Goal: Task Accomplishment & Management: Manage account settings

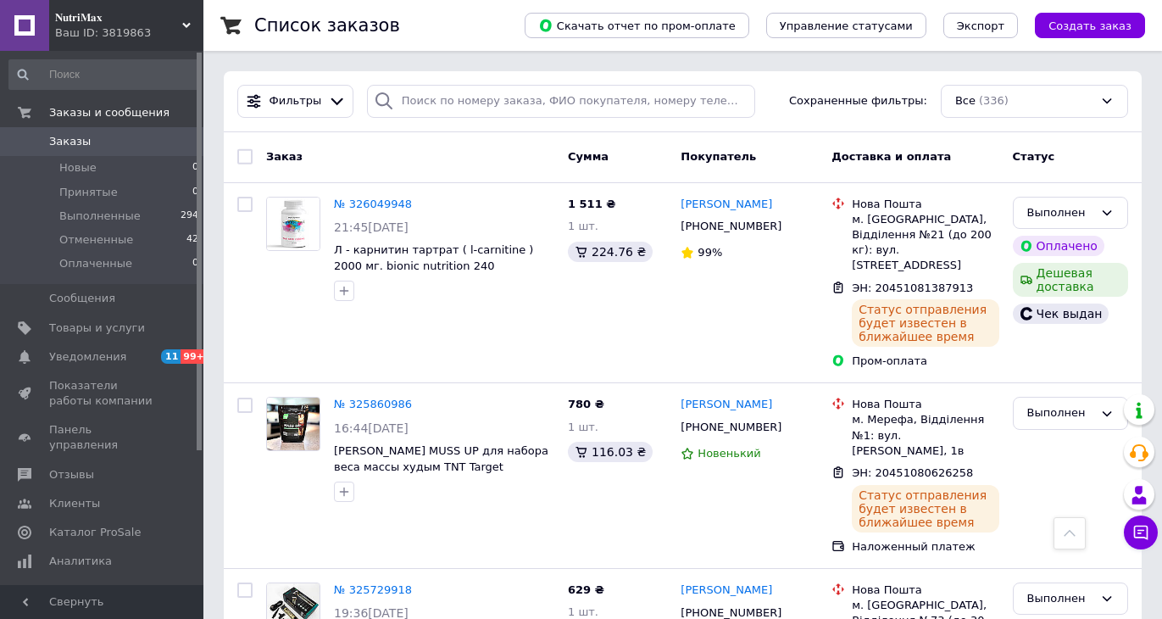
scroll to position [339, 0]
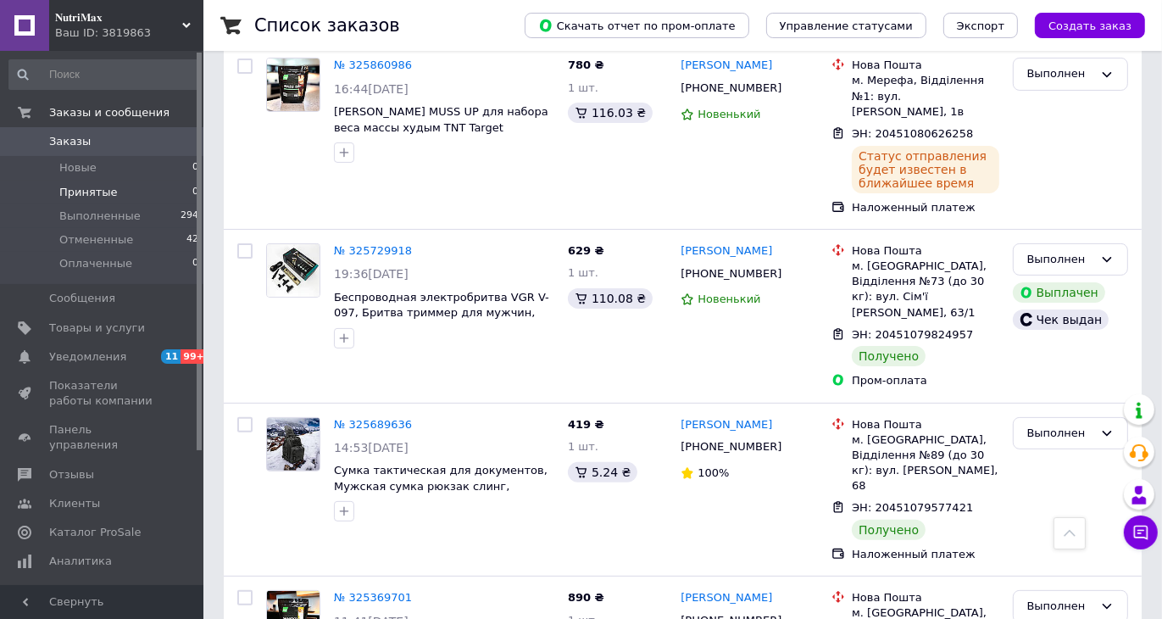
click at [128, 192] on li "Принятые 0" at bounding box center [104, 192] width 208 height 24
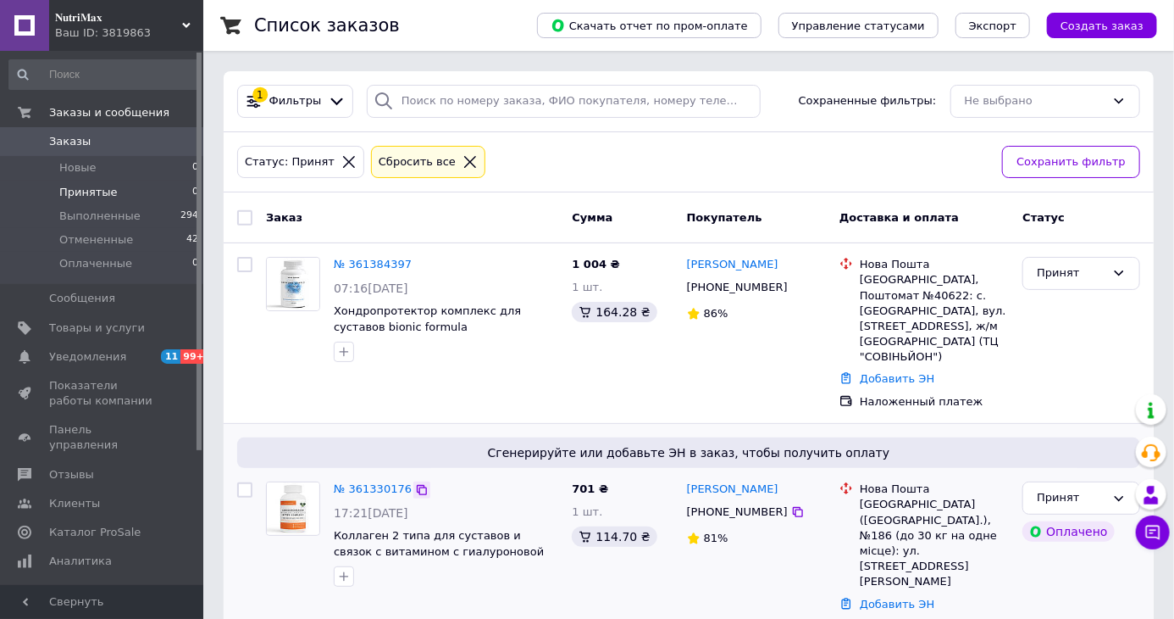
click at [415, 483] on icon at bounding box center [422, 490] width 14 height 14
click at [913, 184] on div "Статус: Принят Сбросить все Сохранить фильтр" at bounding box center [689, 162] width 930 height 61
click at [105, 192] on span "Принятые" at bounding box center [88, 192] width 58 height 15
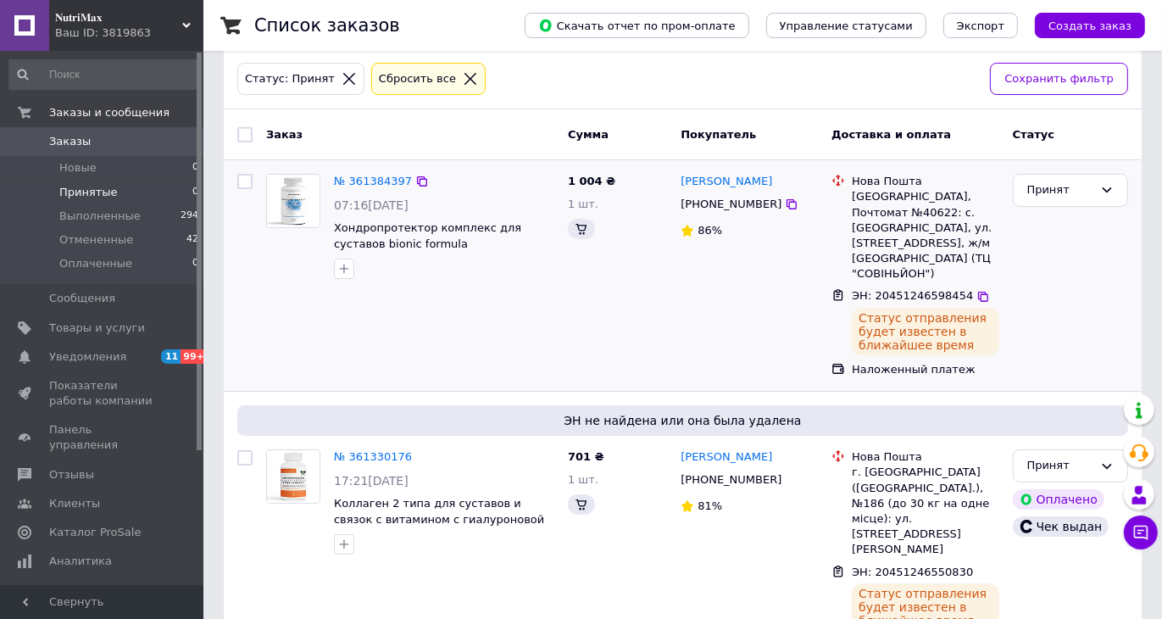
scroll to position [88, 0]
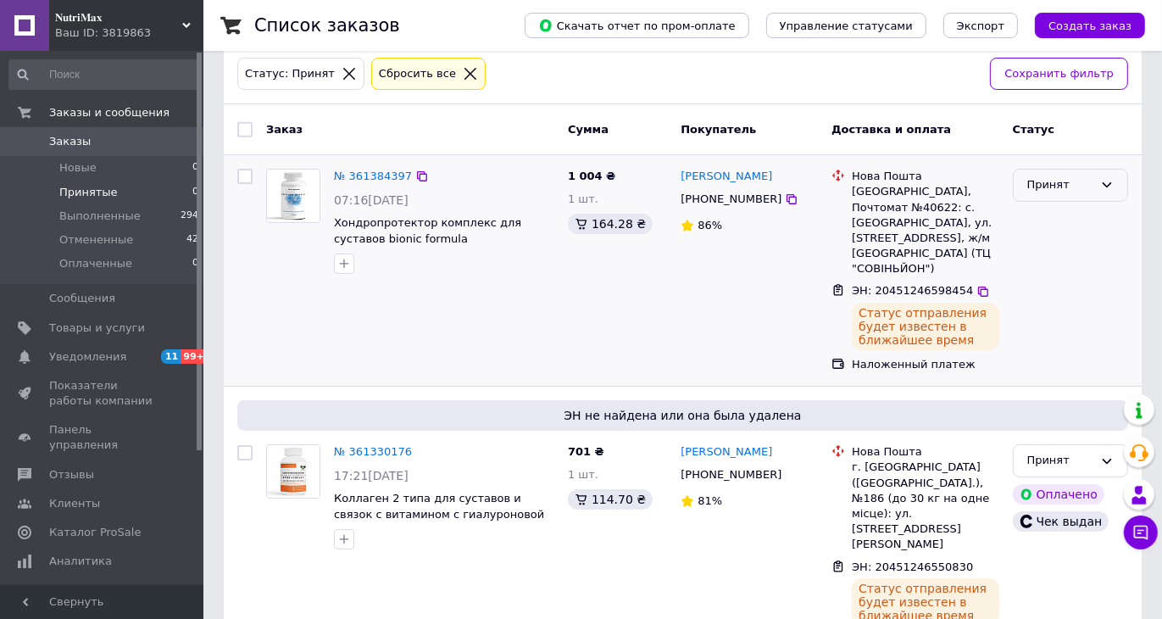
click at [1066, 171] on div "Принят" at bounding box center [1070, 185] width 115 height 33
click at [1065, 214] on li "Выполнен" at bounding box center [1070, 220] width 114 height 31
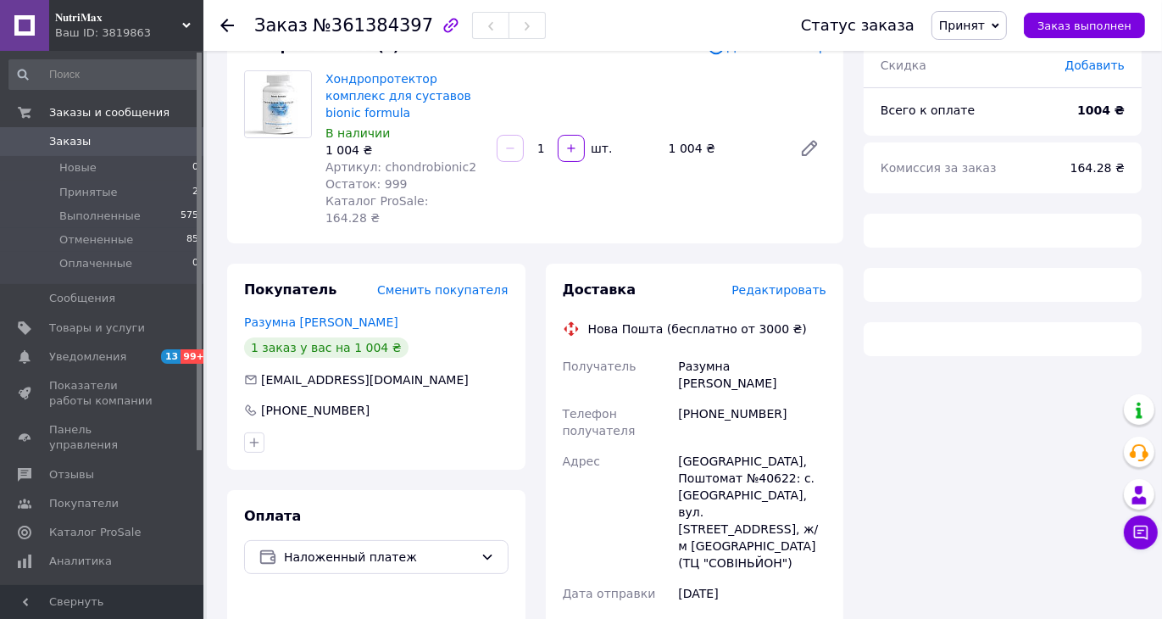
scroll to position [138, 0]
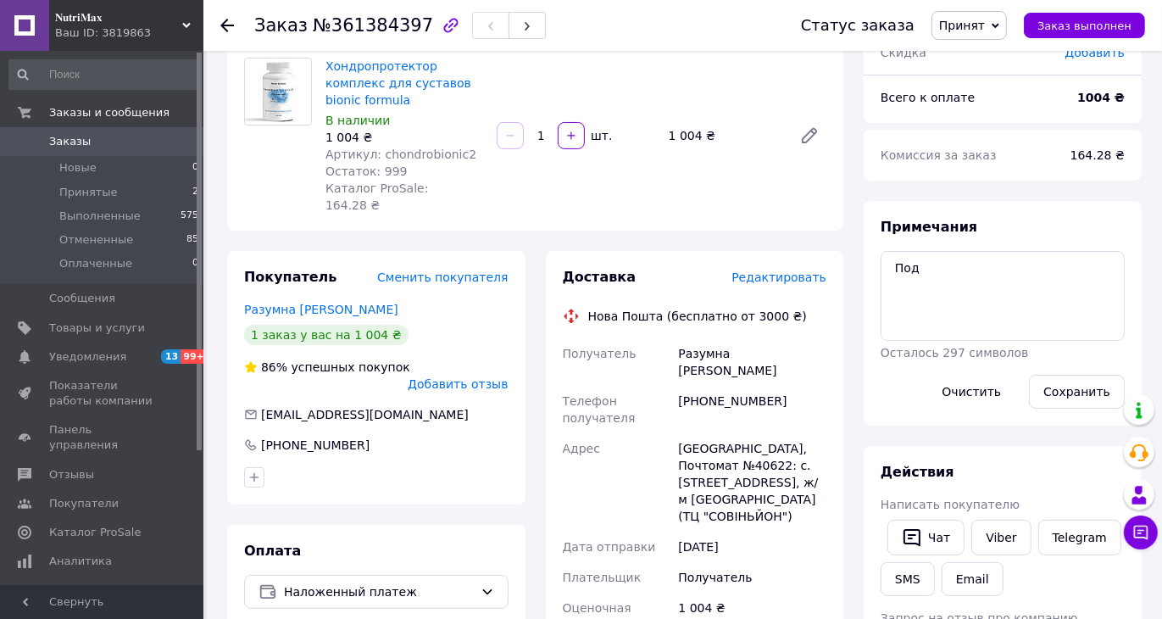
click at [721, 386] on div "[PHONE_NUMBER]" at bounding box center [751, 409] width 155 height 47
copy div "380505217622"
click at [885, 261] on textarea "Под" at bounding box center [1002, 296] width 244 height 90
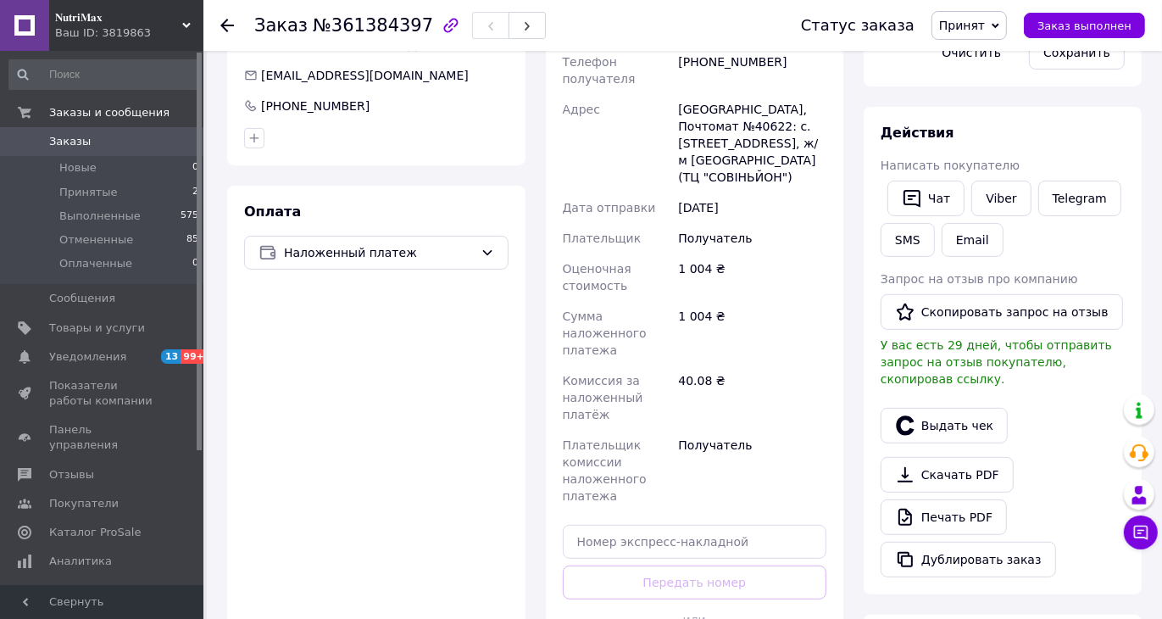
drag, startPoint x: 670, startPoint y: 452, endPoint x: 670, endPoint y: 463, distance: 11.0
click at [670, 462] on div "Доставка Редактировать Нова Пошта (бесплатно от 3000 ₴) Получатель Разумна [PER…" at bounding box center [695, 302] width 264 height 746
click at [674, 524] on input "text" at bounding box center [695, 541] width 264 height 34
paste input "20451246598454"
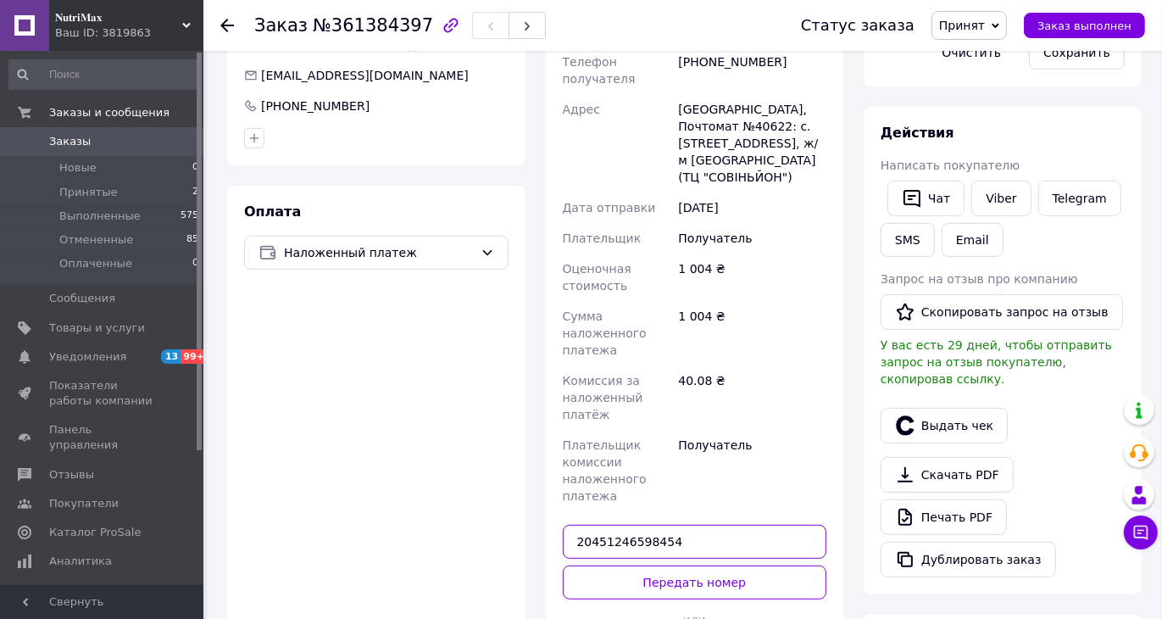
type input "20451246598454"
click at [671, 565] on button "Передать номер" at bounding box center [695, 582] width 264 height 34
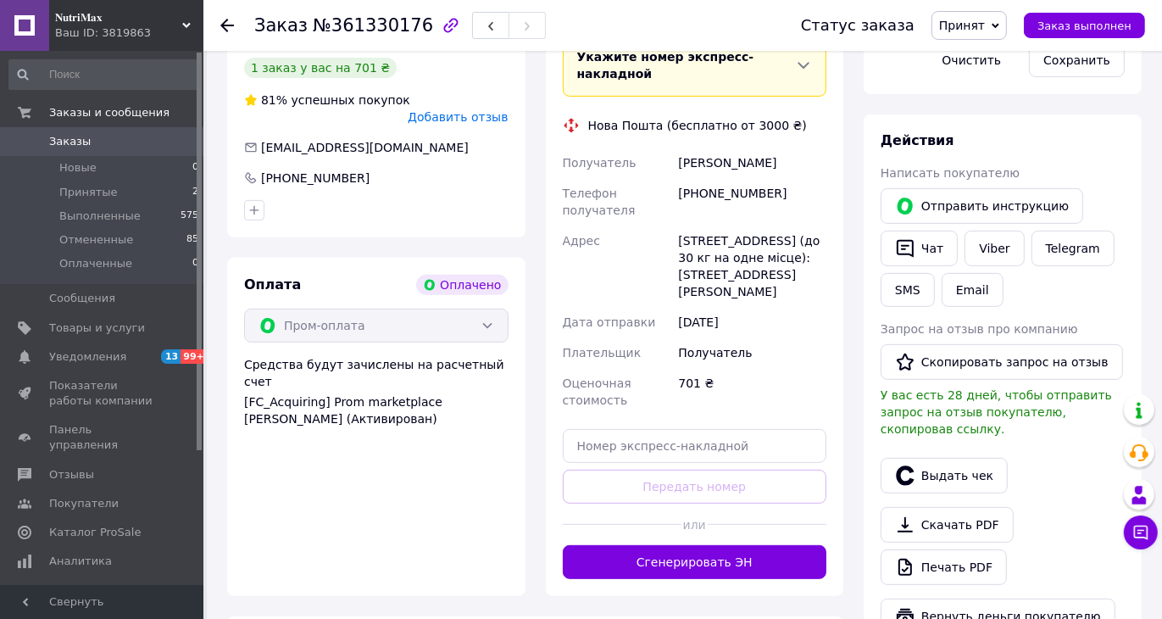
scroll to position [508, 0]
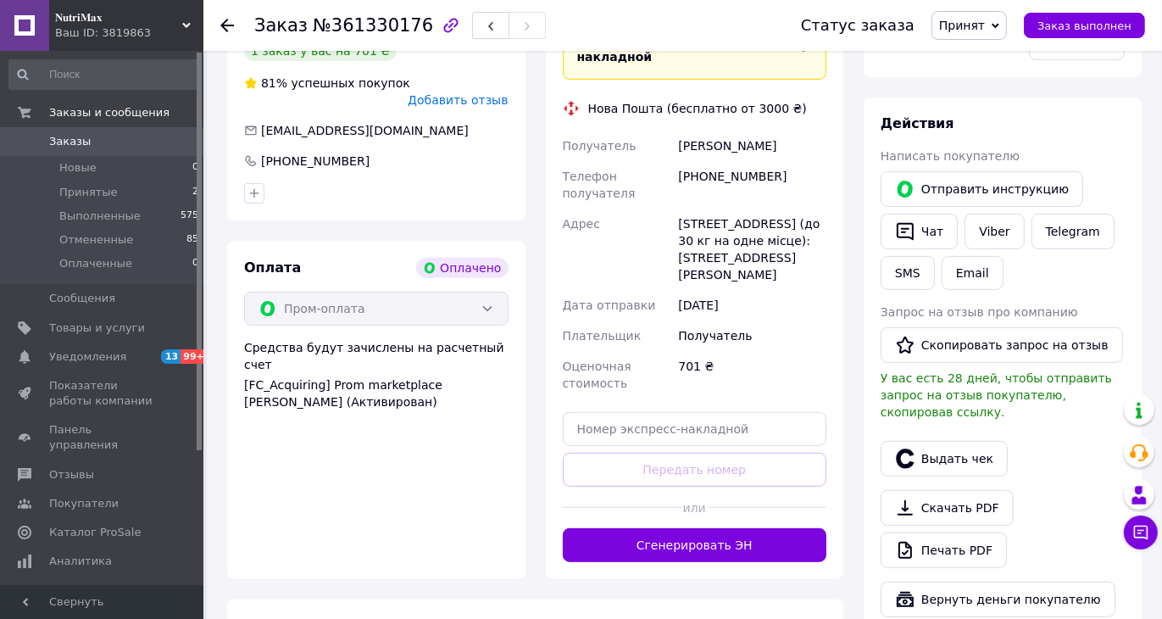
click at [713, 161] on div "[PHONE_NUMBER]" at bounding box center [751, 184] width 155 height 47
copy div "380633428315"
click at [879, 319] on div "Действия Написать покупателю   Отправить инструкцию   Чат Viber Telegram SMS Em…" at bounding box center [1002, 365] width 278 height 536
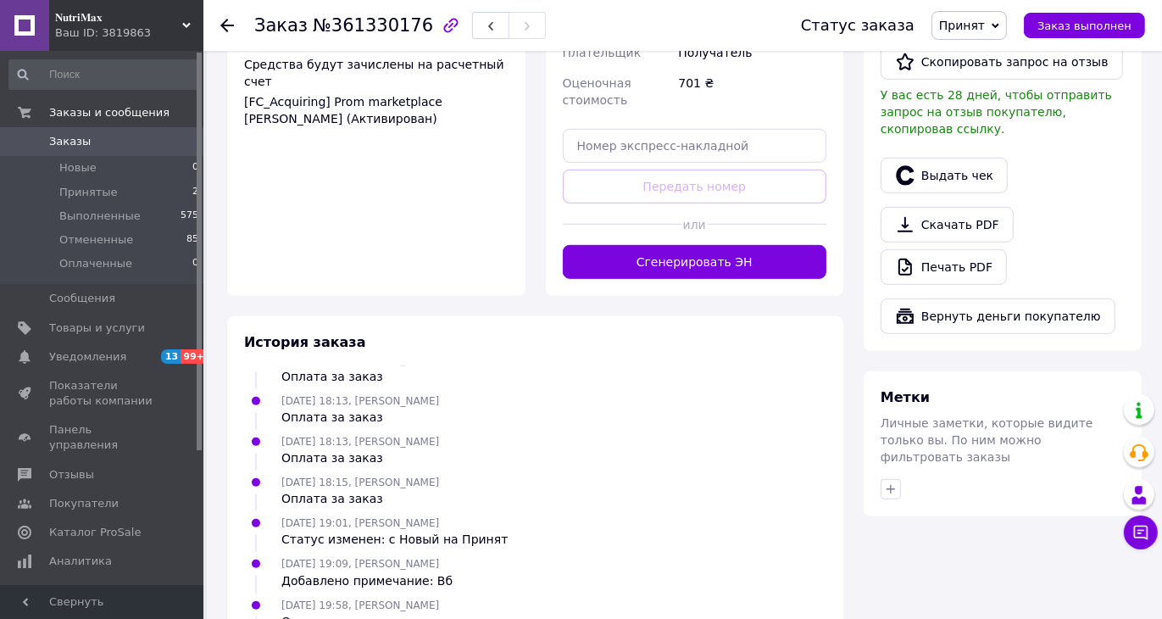
scroll to position [763, 0]
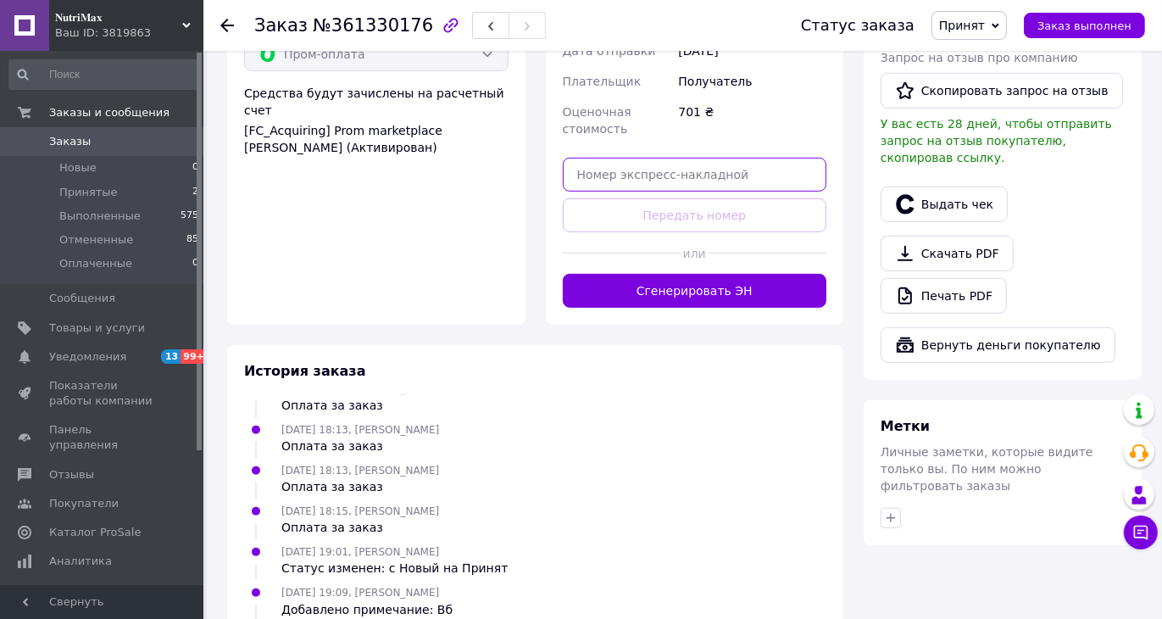
click at [651, 158] on input "text" at bounding box center [695, 175] width 264 height 34
paste input "20451246550830"
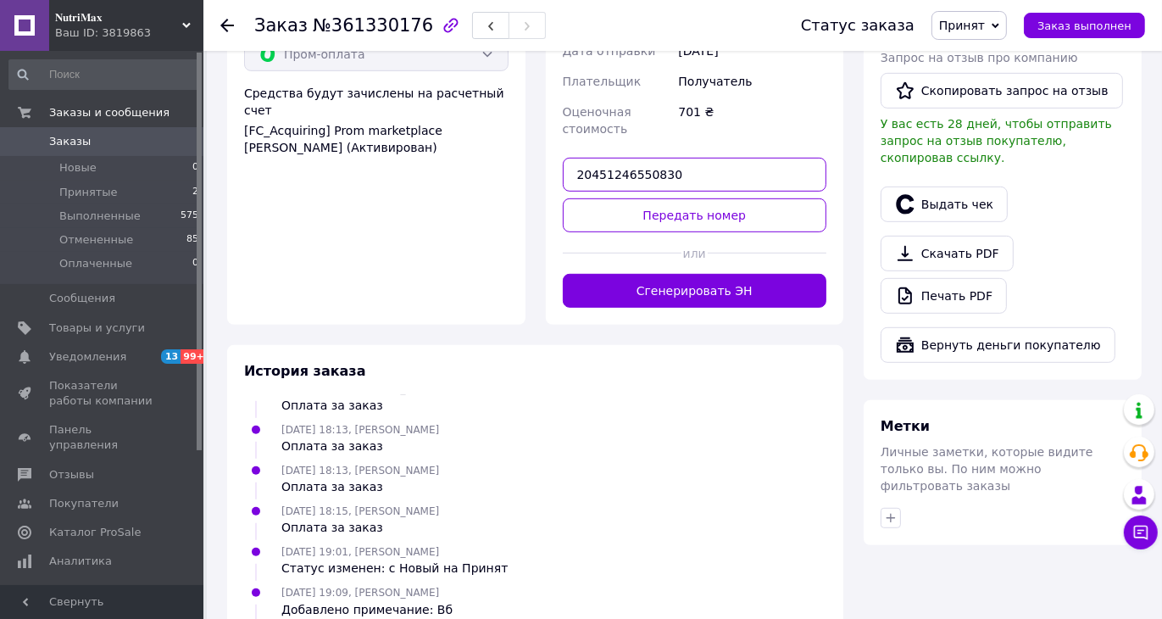
type input "20451246550830"
click at [652, 198] on button "Передать номер" at bounding box center [695, 215] width 264 height 34
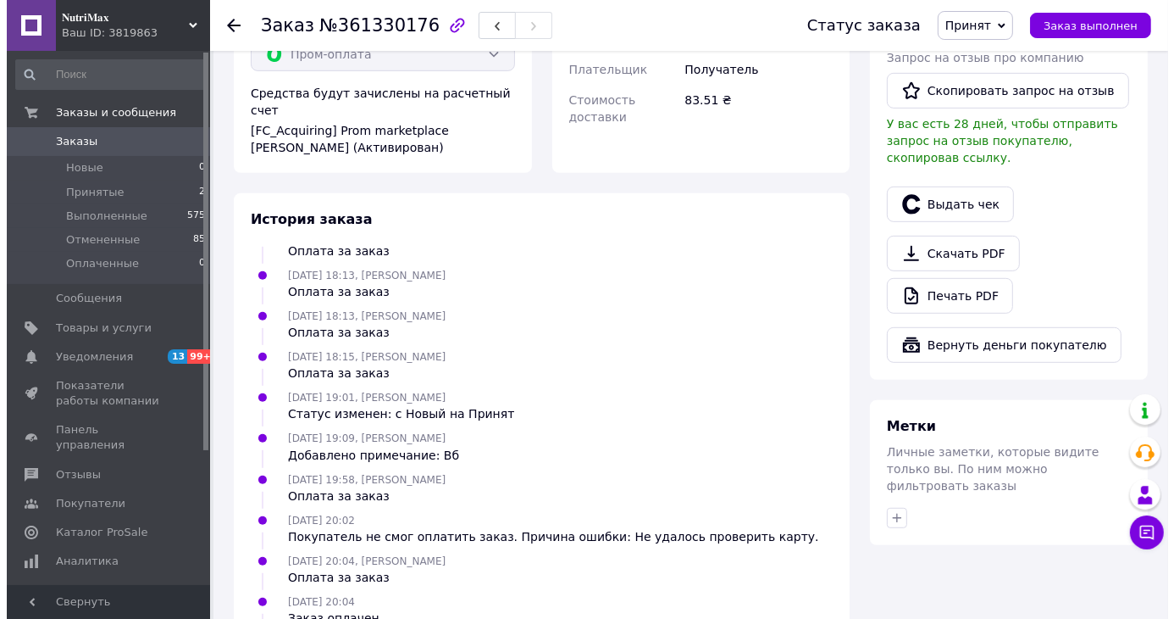
scroll to position [263, 0]
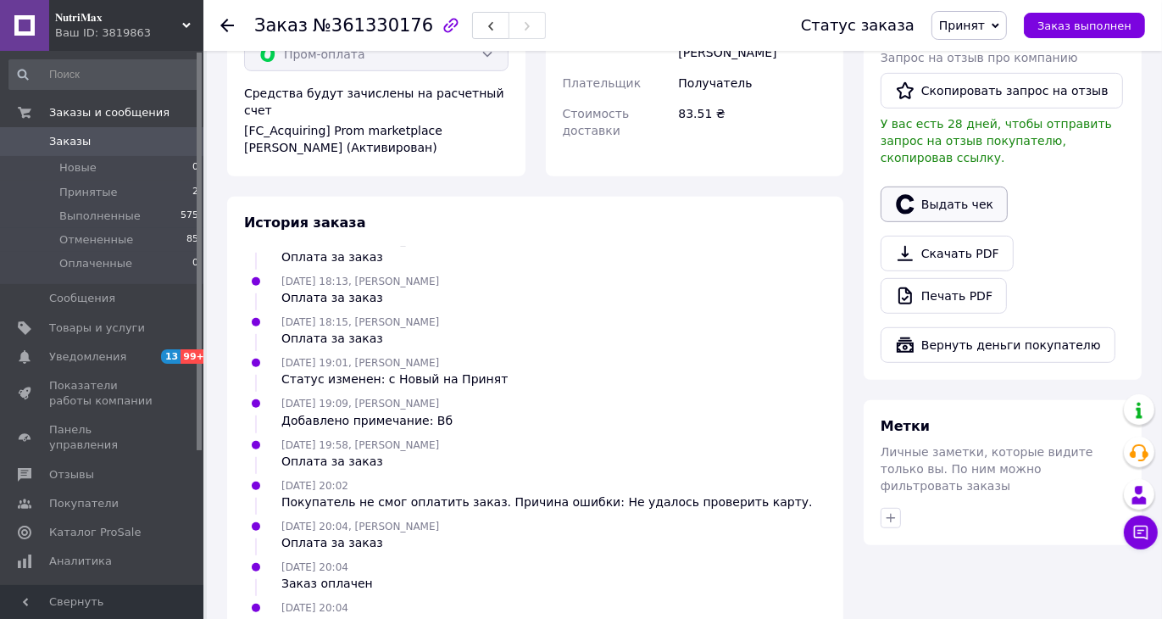
click at [966, 189] on button "Выдать чек" at bounding box center [943, 204] width 127 height 36
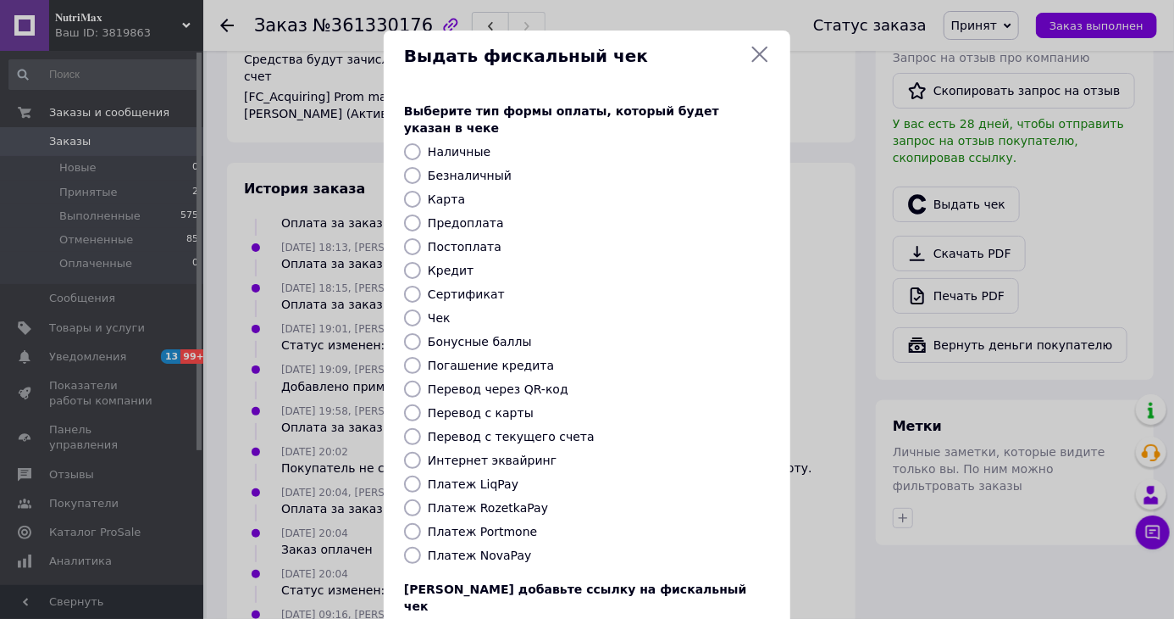
click at [410, 167] on input "Безналичный" at bounding box center [412, 175] width 17 height 17
radio input "true"
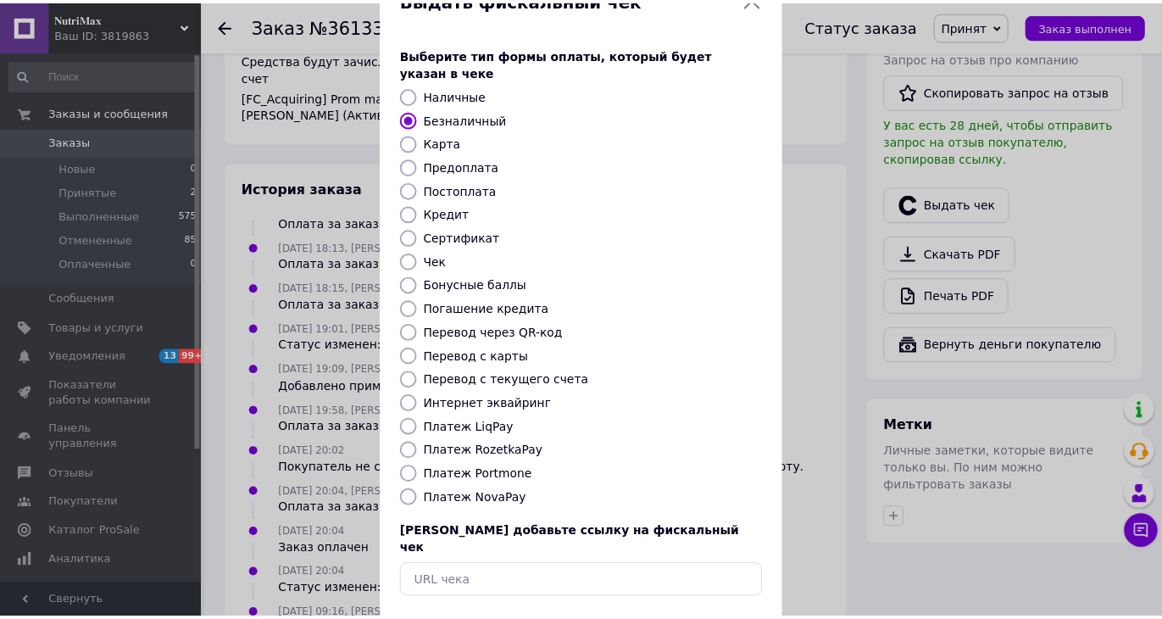
scroll to position [108, 0]
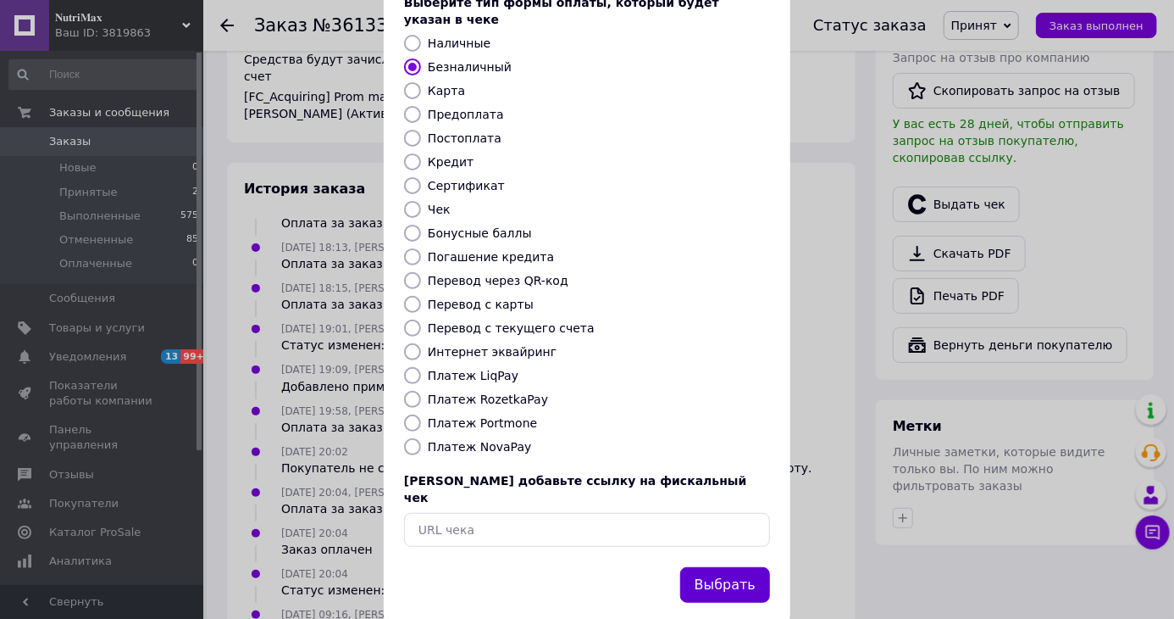
click at [741, 567] on button "Выбрать" at bounding box center [725, 585] width 90 height 36
